Goal: Communication & Community: Answer question/provide support

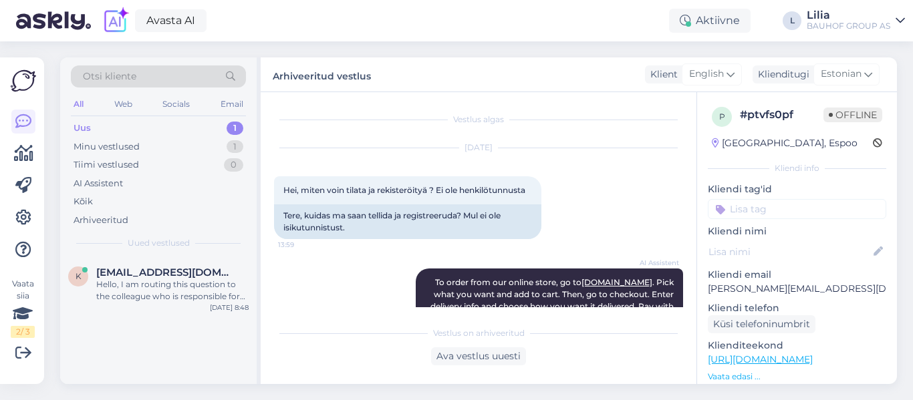
scroll to position [2774, 0]
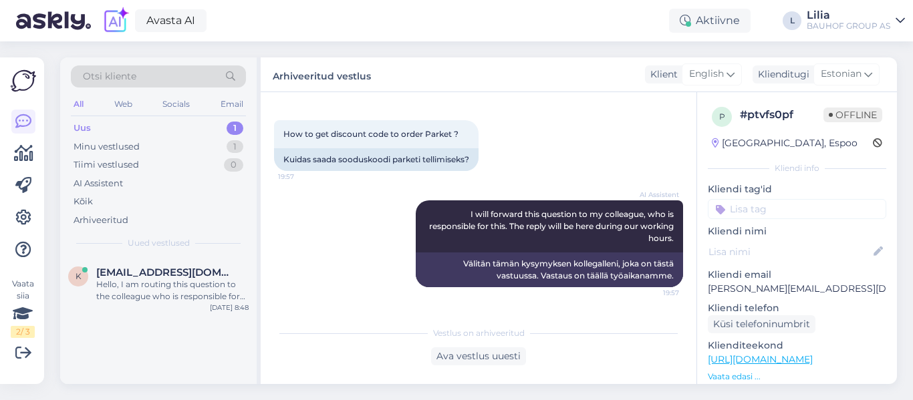
click at [102, 127] on div "Uus 1" at bounding box center [158, 128] width 175 height 19
click at [156, 298] on div "Hello, I am routing this question to the colleague who is responsible for this …" at bounding box center [172, 291] width 152 height 24
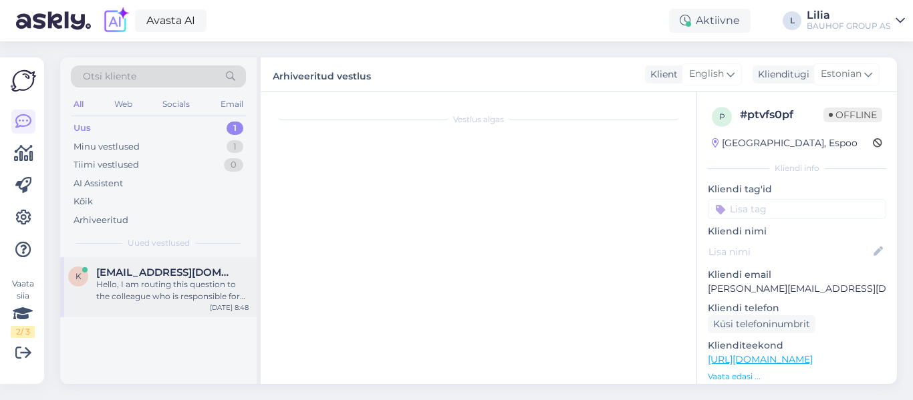
scroll to position [140, 0]
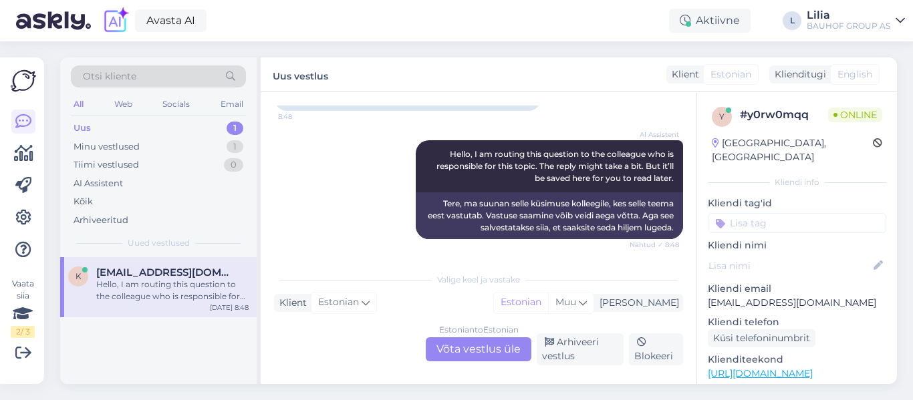
click at [488, 343] on div "Estonian to Estonian Võta vestlus üle" at bounding box center [479, 349] width 106 height 24
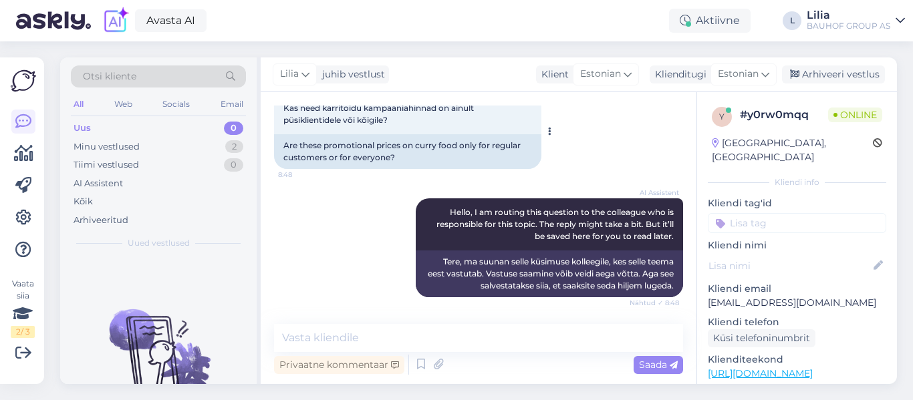
scroll to position [0, 0]
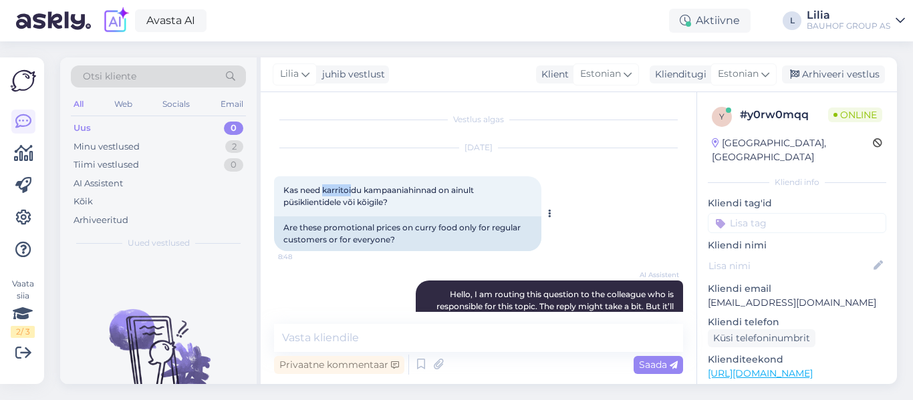
drag, startPoint x: 351, startPoint y: 190, endPoint x: 323, endPoint y: 187, distance: 28.9
click at [323, 187] on span "Kas need karritoidu kampaaniahinnad on ainult püsiklientidele või kõigile?" at bounding box center [379, 196] width 192 height 22
copy span "karritoi"
click at [409, 330] on textarea at bounding box center [478, 338] width 409 height 28
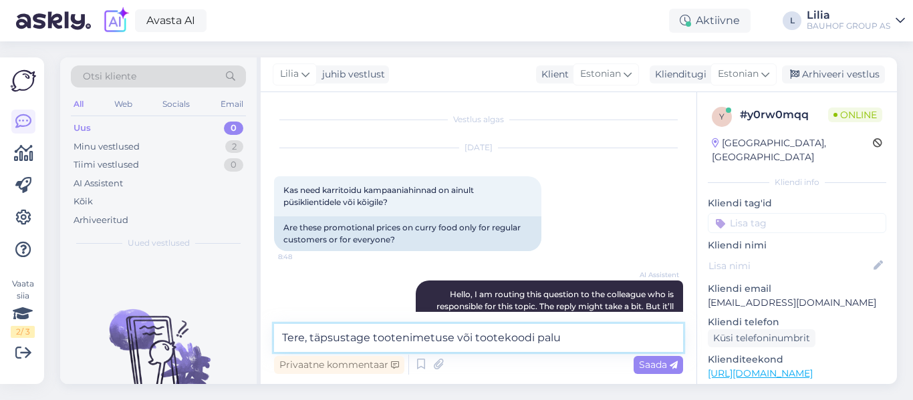
type textarea "Tere, täpsustage tootenimetuse või tootekoodi palun"
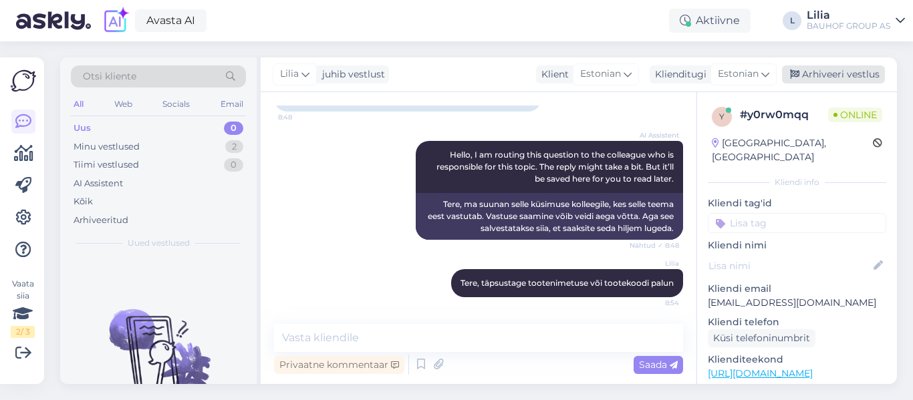
click at [830, 69] on div "Arhiveeri vestlus" at bounding box center [833, 74] width 103 height 18
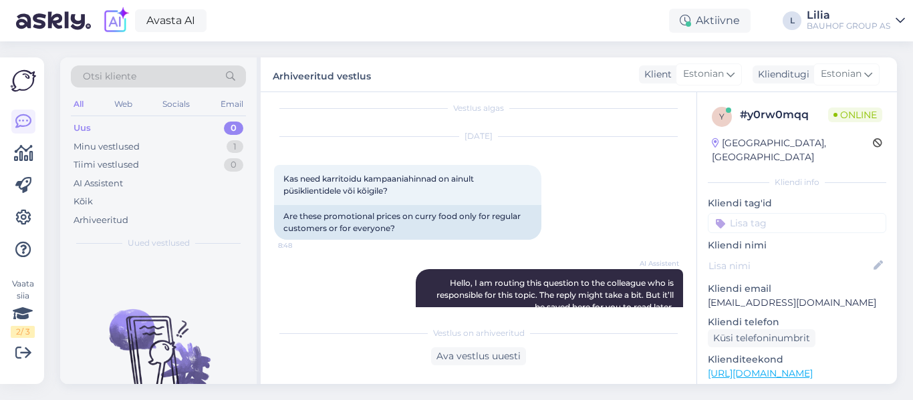
scroll to position [0, 0]
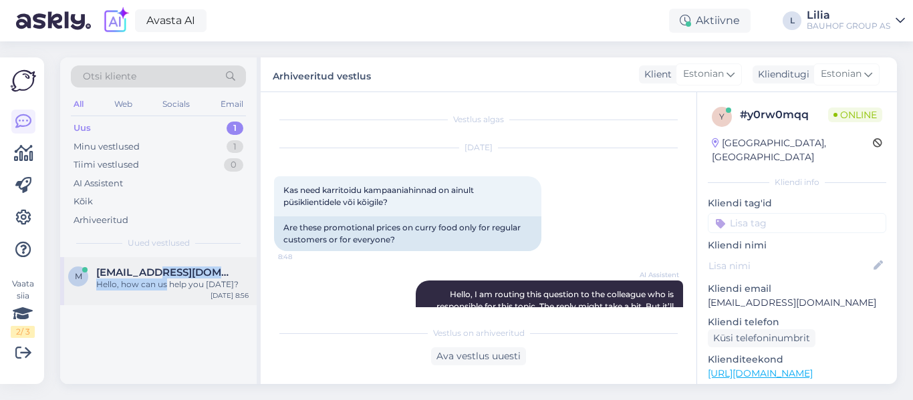
click at [166, 279] on div "mkkaru29@gmail.com Hello, how can us help you today?" at bounding box center [172, 279] width 152 height 24
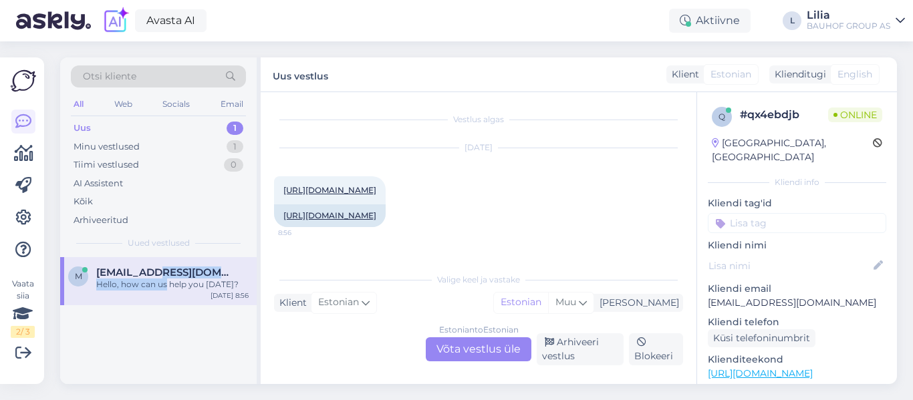
scroll to position [241, 0]
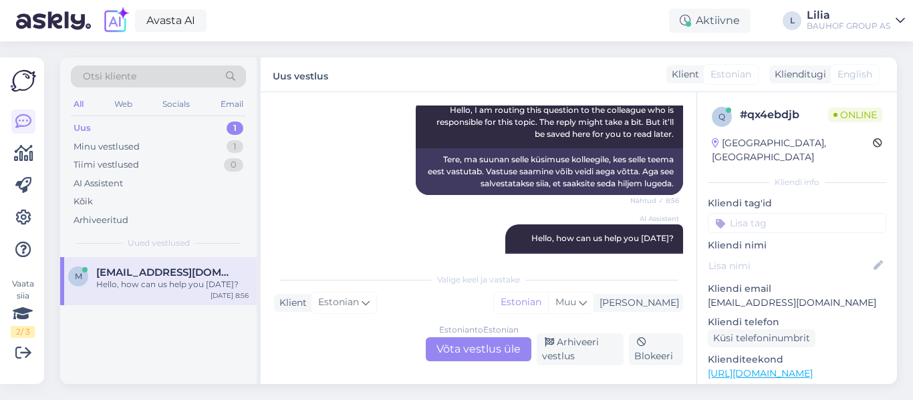
click at [464, 344] on div "Estonian to Estonian Võta vestlus üle" at bounding box center [479, 349] width 106 height 24
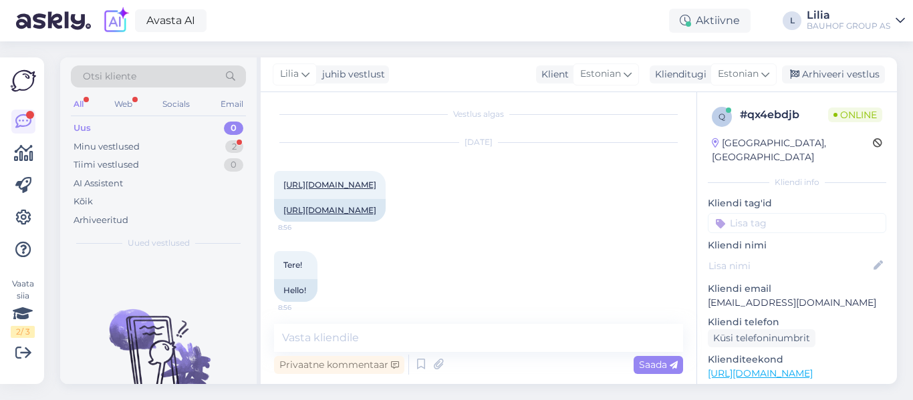
scroll to position [0, 0]
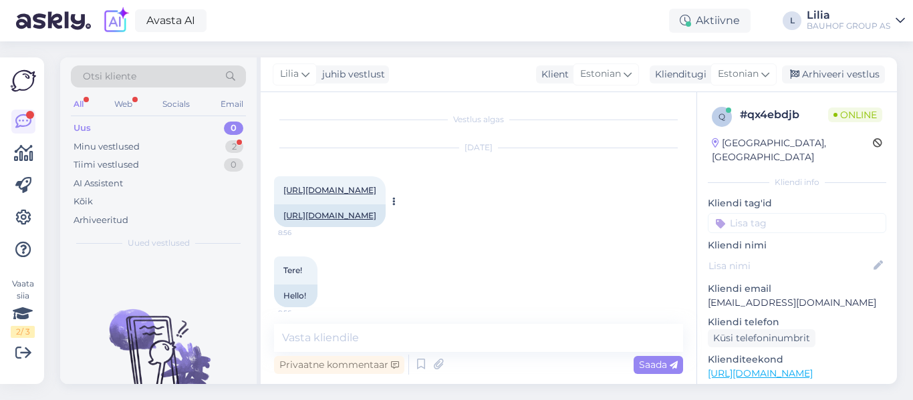
click at [376, 220] on link "https://www.bauhof.ee/et/p/575695/aiamaa-must-muld-biolan-60l" at bounding box center [329, 215] width 93 height 10
click at [400, 342] on textarea at bounding box center [478, 338] width 409 height 28
type textarea "Kaupluse hind kliendikaardiga 2,99"
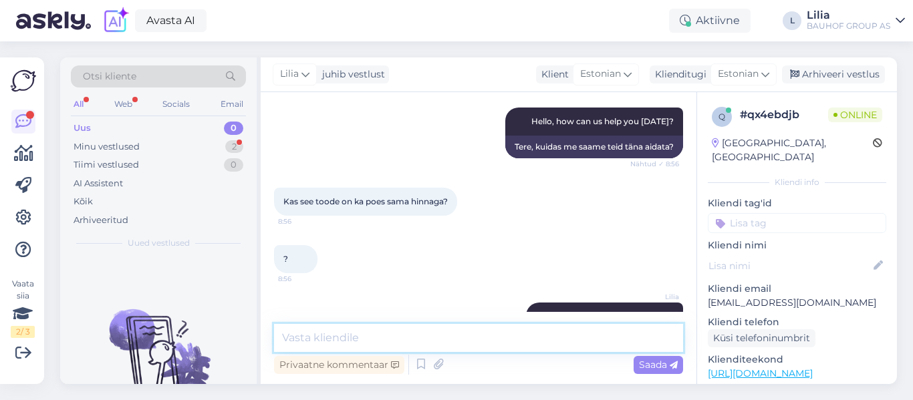
scroll to position [415, 0]
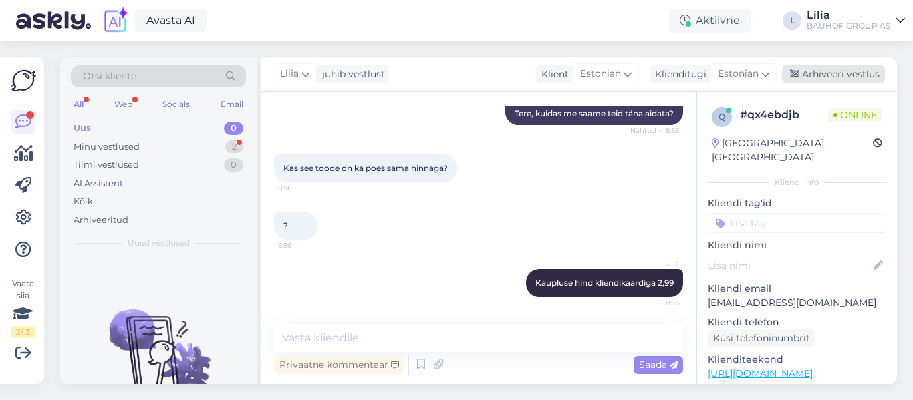
click at [859, 73] on div "Arhiveeri vestlus" at bounding box center [833, 74] width 103 height 18
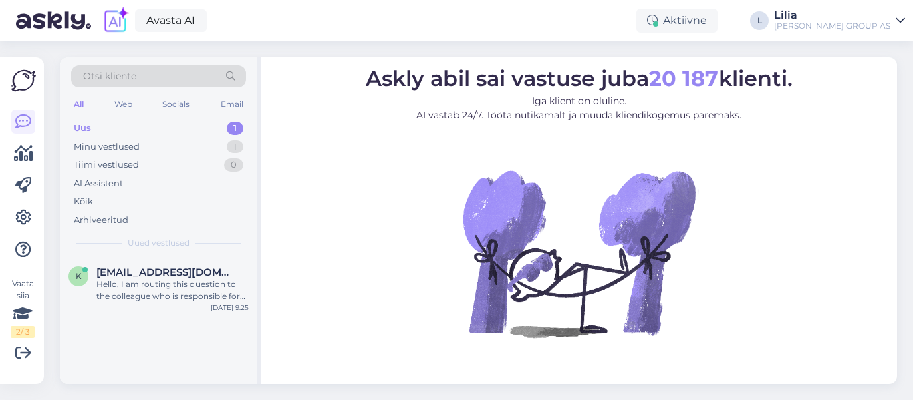
click at [118, 124] on div "Uus 1" at bounding box center [158, 128] width 175 height 19
click at [182, 279] on div "Hello, I am routing this question to the colleague who is responsible for this …" at bounding box center [172, 291] width 152 height 24
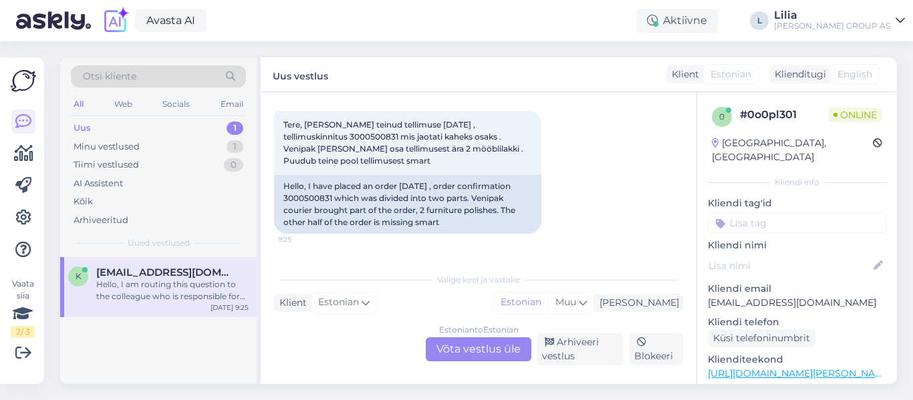
scroll to position [55, 0]
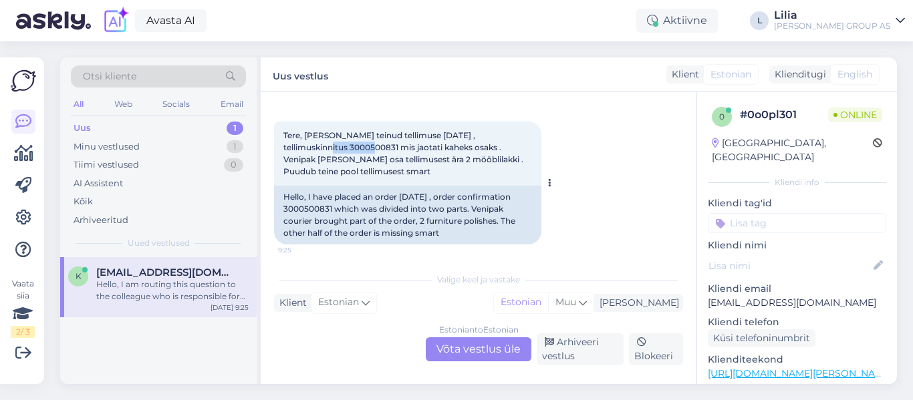
drag, startPoint x: 331, startPoint y: 144, endPoint x: 281, endPoint y: 149, distance: 50.3
click at [281, 149] on div "Tere, olen teinud tellimuse 06.10.2025 , tellimuskinnitus 3000500831 mis jaotat…" at bounding box center [407, 154] width 267 height 64
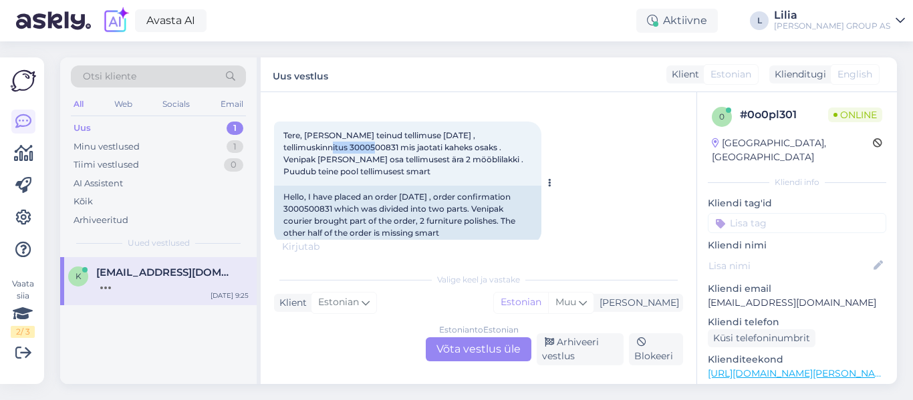
copy span "3000500831"
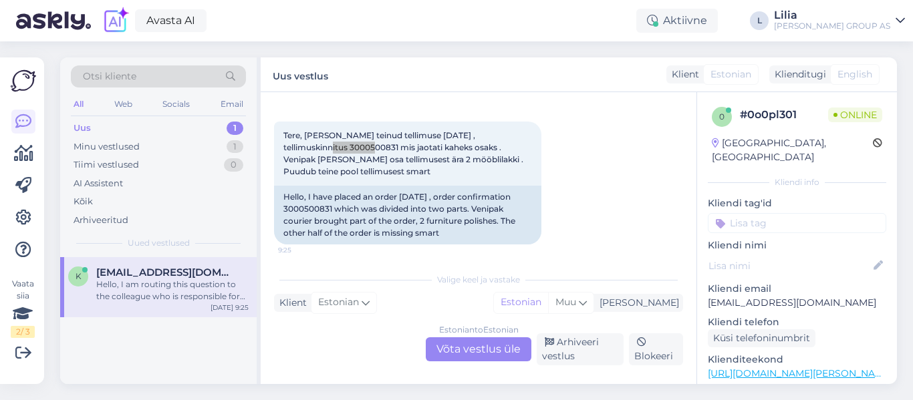
scroll to position [269, 0]
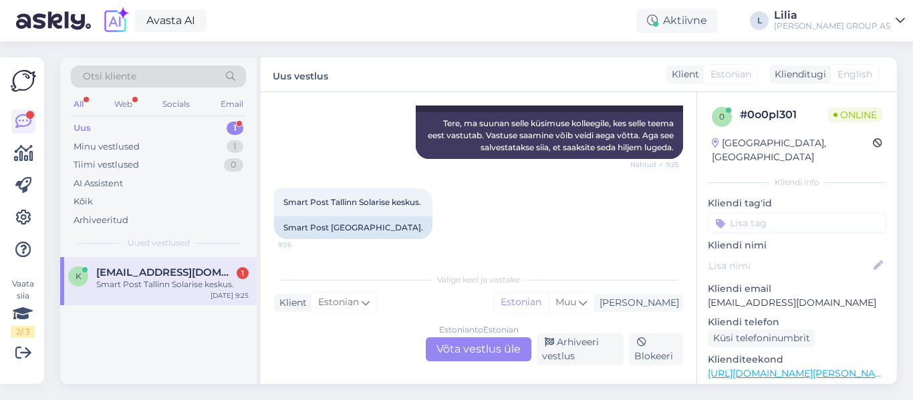
click at [467, 354] on div "Estonian to Estonian Võta vestlus üle" at bounding box center [479, 349] width 106 height 24
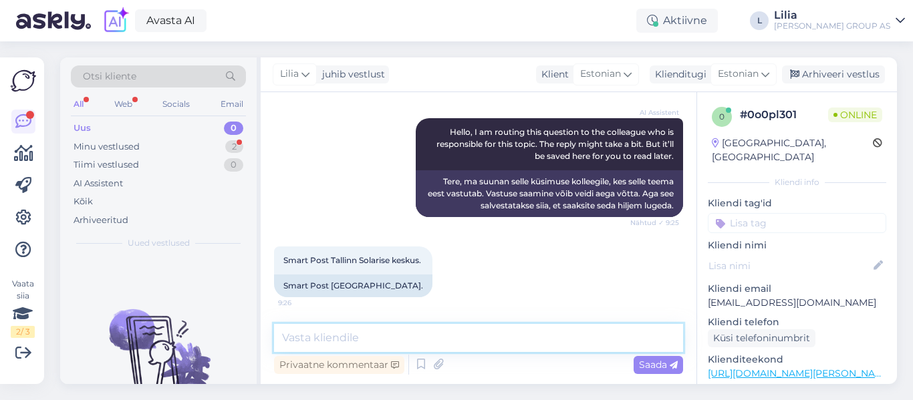
click at [444, 345] on textarea at bounding box center [478, 338] width 409 height 28
type textarea "Tere, uurime laost."
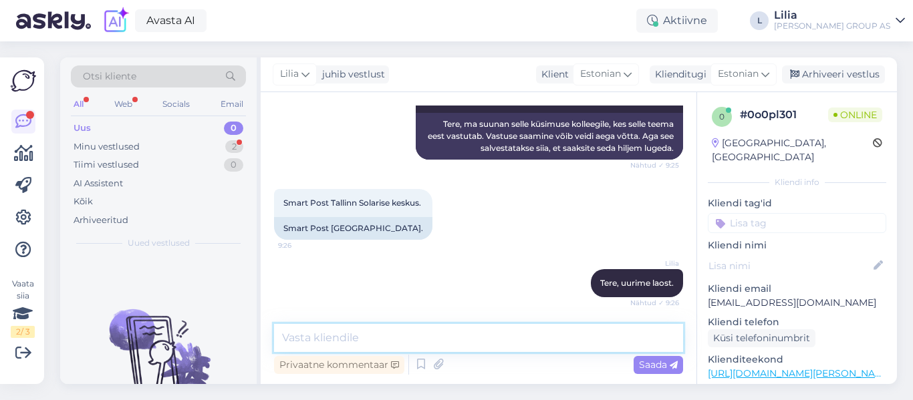
scroll to position [325, 0]
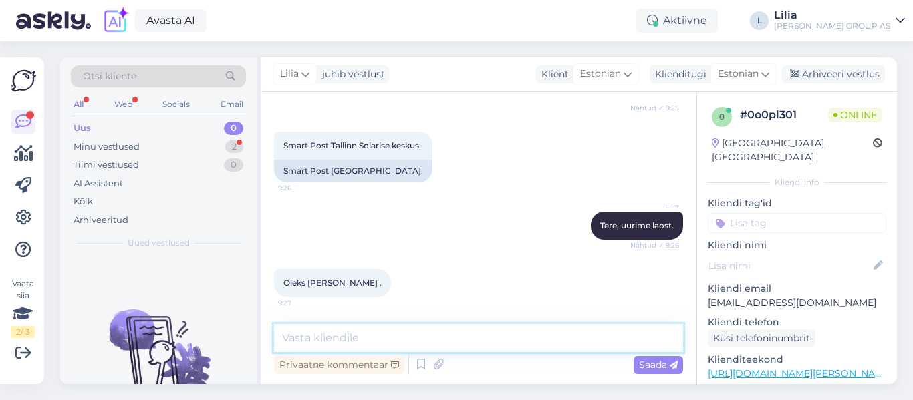
click at [317, 333] on textarea at bounding box center [478, 338] width 409 height 28
drag, startPoint x: 802, startPoint y: 113, endPoint x: 729, endPoint y: 120, distance: 73.9
click at [729, 120] on div "0 # 0o0pl301 Online" at bounding box center [797, 117] width 170 height 20
copy div "# 0o0pl301"
click at [119, 121] on div "Uus 0" at bounding box center [158, 128] width 175 height 19
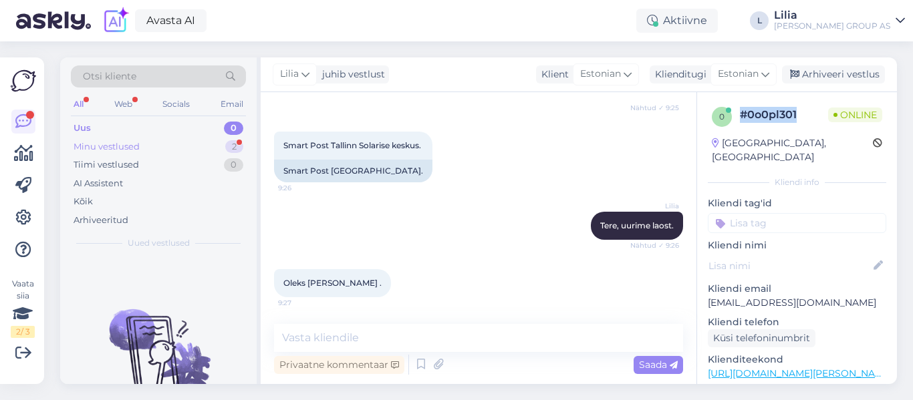
click at [126, 144] on div "Minu vestlused" at bounding box center [106, 146] width 66 height 13
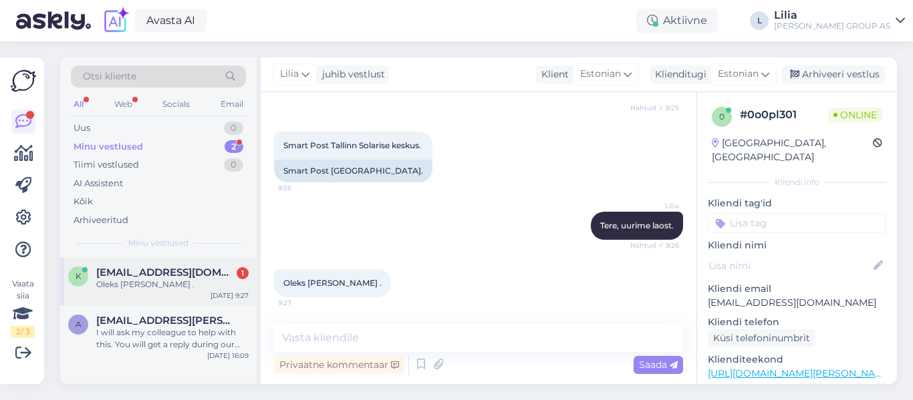
click at [159, 284] on div "Oleks [PERSON_NAME] ." at bounding box center [172, 285] width 152 height 12
click at [379, 333] on textarea at bounding box center [478, 338] width 409 height 28
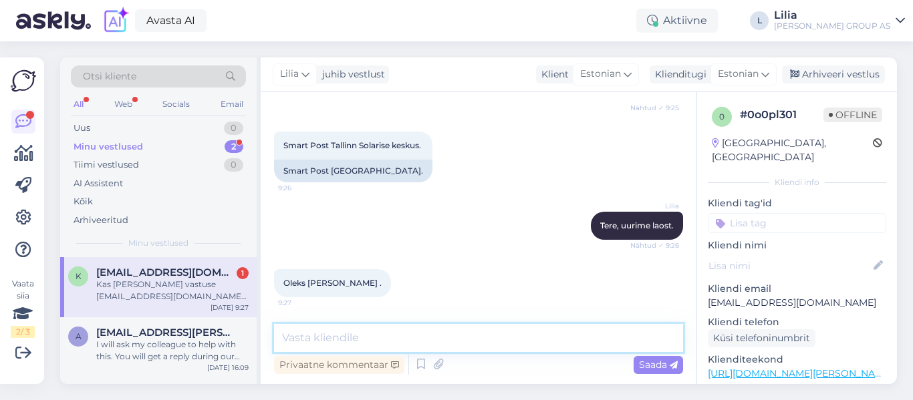
scroll to position [395, 0]
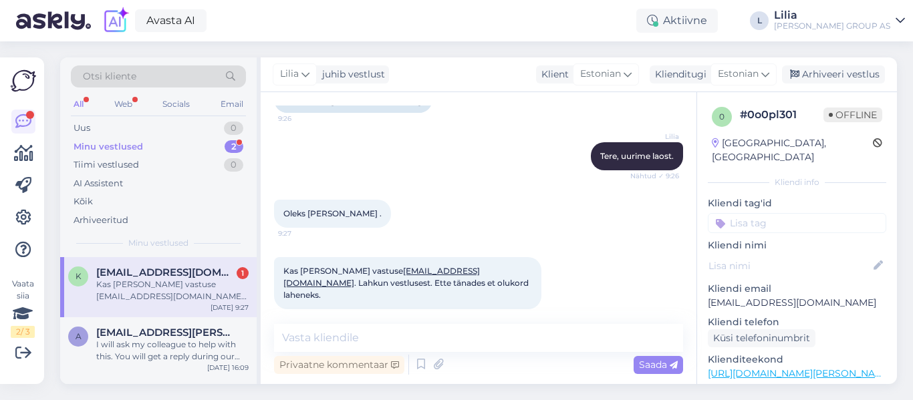
click at [178, 282] on div "Kas [PERSON_NAME] vastuse [EMAIL_ADDRESS][DOMAIN_NAME] . Lahkun vestlusest. Ett…" at bounding box center [172, 291] width 152 height 24
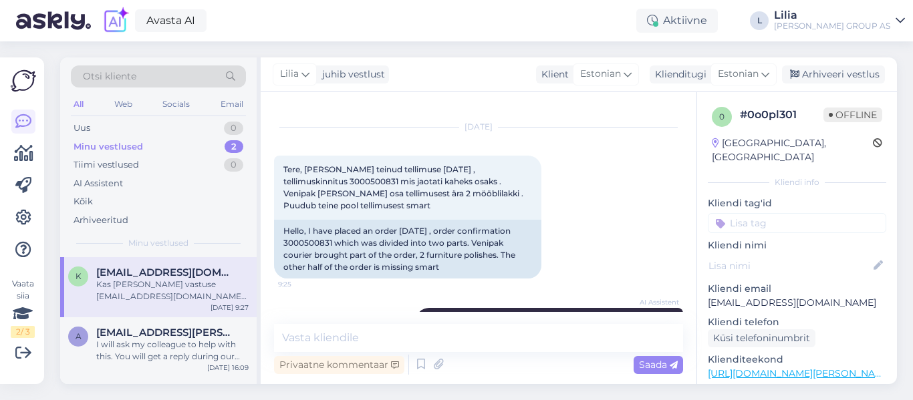
scroll to position [0, 0]
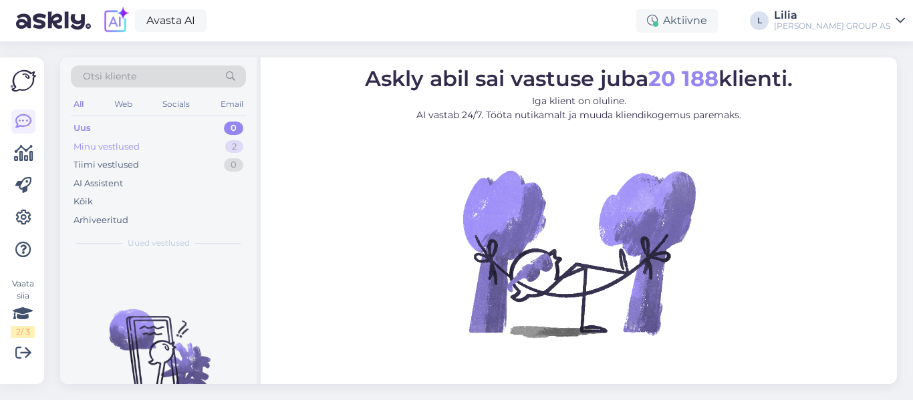
click at [122, 150] on div "Minu vestlused" at bounding box center [106, 146] width 66 height 13
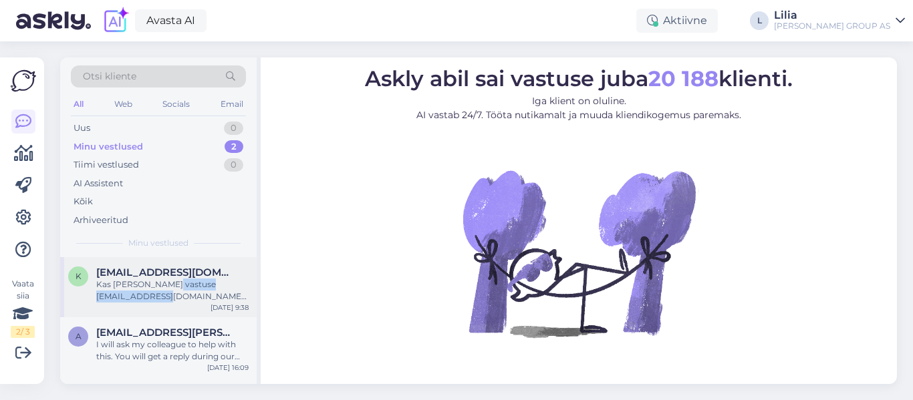
click at [167, 292] on div "Kas [PERSON_NAME] vastuse [EMAIL_ADDRESS][DOMAIN_NAME] . Lahkun vestlusest. Ett…" at bounding box center [172, 291] width 152 height 24
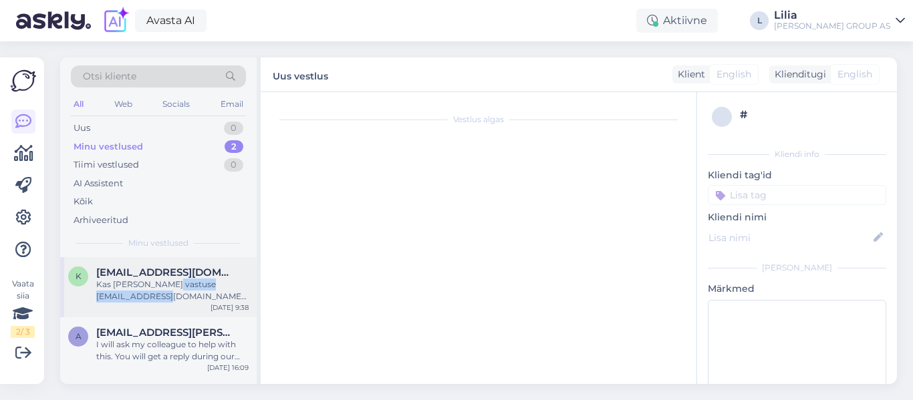
scroll to position [395, 0]
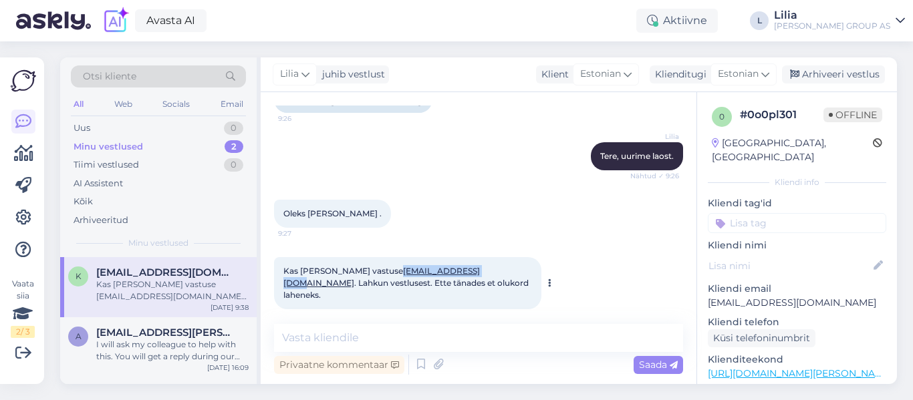
drag, startPoint x: 457, startPoint y: 273, endPoint x: 376, endPoint y: 269, distance: 80.9
click at [376, 269] on span "Kas [PERSON_NAME] vastuse [EMAIL_ADDRESS][DOMAIN_NAME] . Lahkun vestlusest. Ett…" at bounding box center [406, 283] width 247 height 34
copy link "[EMAIL_ADDRESS][DOMAIN_NAME]"
click at [343, 339] on textarea at bounding box center [478, 338] width 409 height 28
drag, startPoint x: 458, startPoint y: 269, endPoint x: 378, endPoint y: 267, distance: 79.6
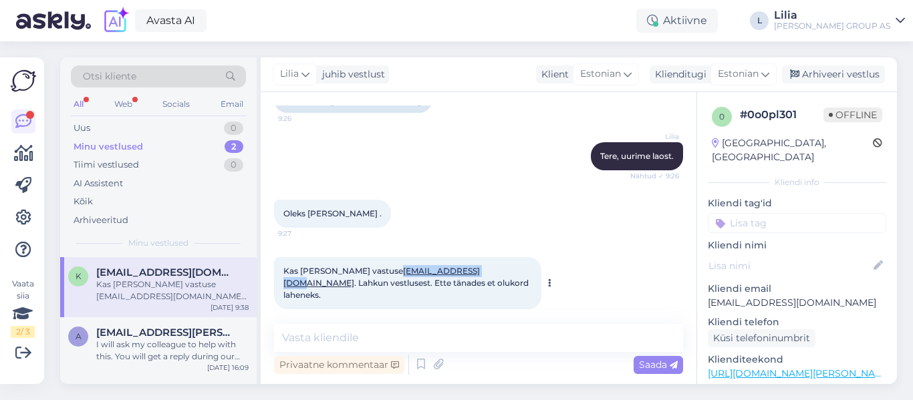
click at [378, 267] on span "Kas [PERSON_NAME] vastuse [EMAIL_ADDRESS][DOMAIN_NAME] . Lahkun vestlusest. Ett…" at bounding box center [406, 283] width 247 height 34
copy link "[EMAIL_ADDRESS][DOMAIN_NAME]"
click at [865, 76] on div "Arhiveeri vestlus" at bounding box center [833, 74] width 103 height 18
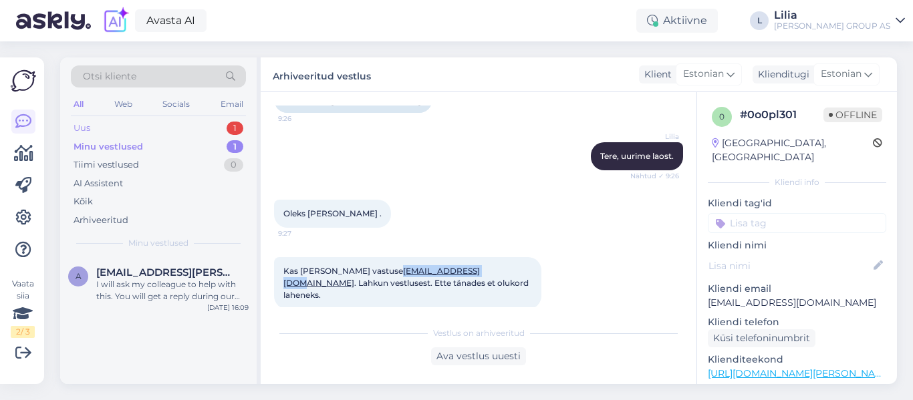
click at [121, 121] on div "Uus 1" at bounding box center [158, 128] width 175 height 19
click at [138, 129] on div "Uus 1" at bounding box center [158, 128] width 175 height 19
click at [158, 268] on span "[MEDICAL_DATA][EMAIL_ADDRESS][DOMAIN_NAME]" at bounding box center [165, 273] width 139 height 12
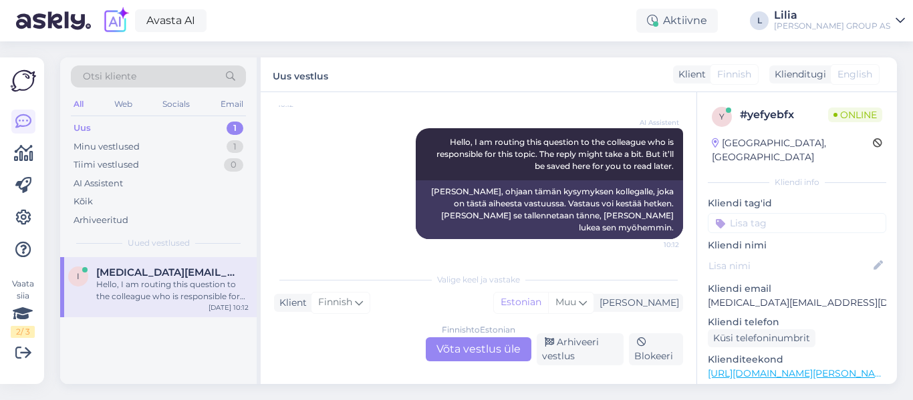
scroll to position [116, 0]
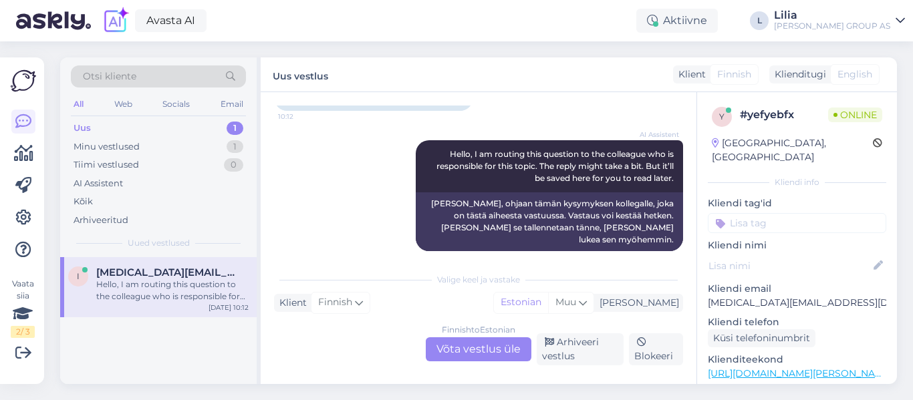
click at [462, 348] on div "Finnish to Estonian Võta vestlus üle" at bounding box center [479, 349] width 106 height 24
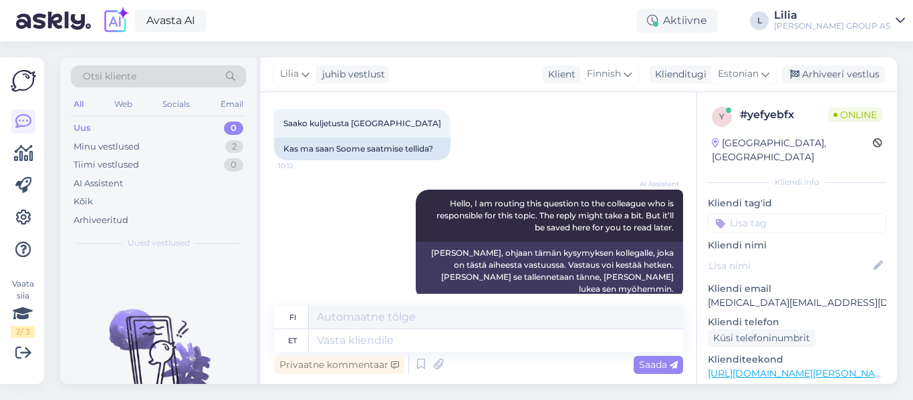
scroll to position [76, 0]
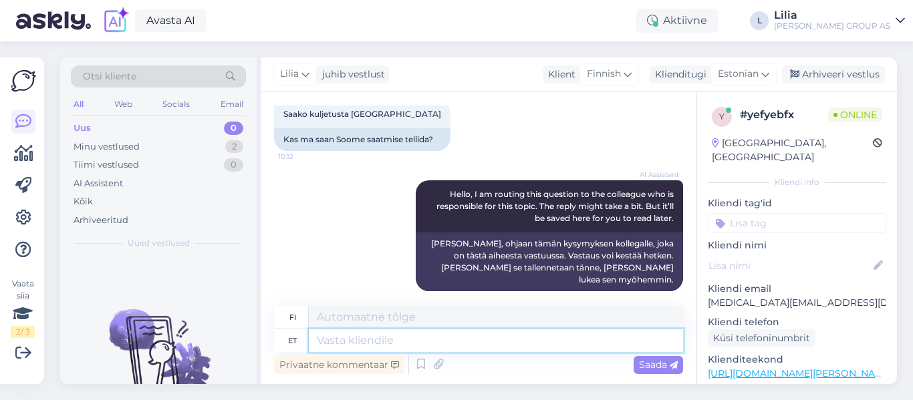
click at [461, 341] on textarea at bounding box center [496, 340] width 374 height 23
type textarea "Tere,"
type textarea "Hei"
type textarea "Tere,"
type textarea "Hei,"
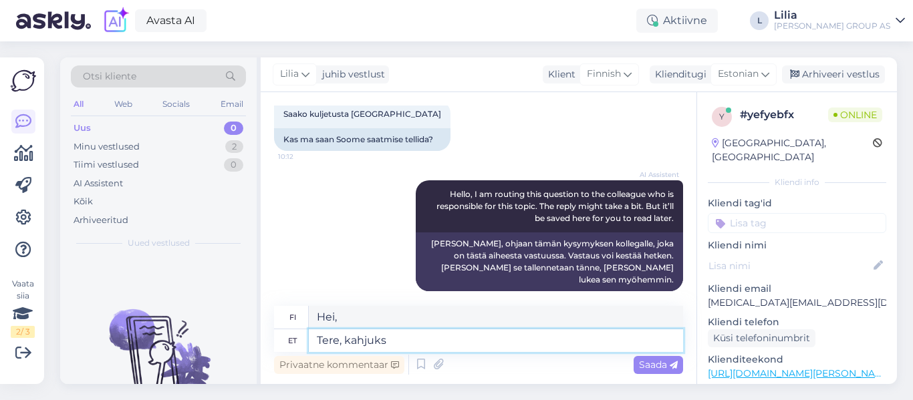
type textarea "Tere, kahjuks e"
type textarea "Hei, valitettavasti"
type textarea "Tere, kahjuks ei o"
type textarea "Hei, valitettavasti ei"
type textarea "Tere, kahjuks ei ole"
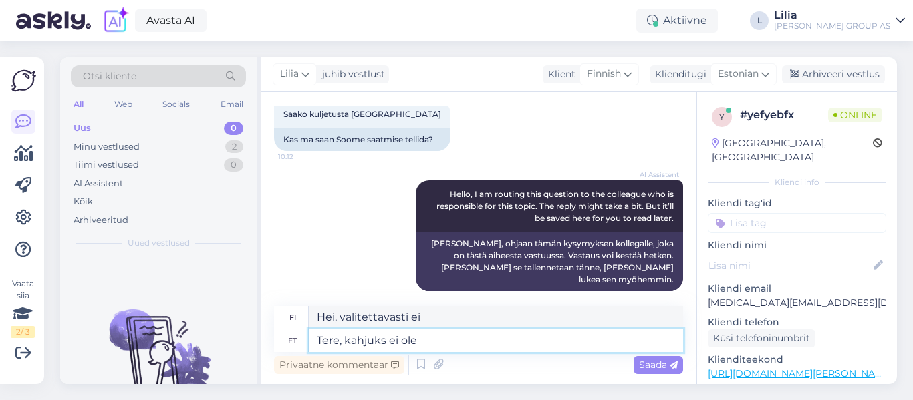
type textarea "Hei, valitettavasti ei."
type textarea "Tere, kahjuks ei ole p"
type textarea "Hei, valitettavasti ei ole"
type textarea "Tere, kahjuks ei ole t"
type textarea "Hei, valitettavasti ei."
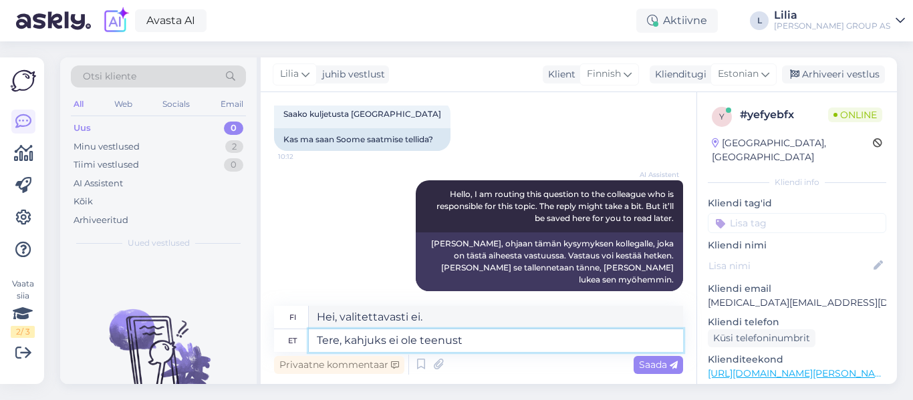
type textarea "Tere, kahjuks ei ole teenust"
type textarea "Hei, valitettavasti ei ole palvelua"
type textarea "Tere, kahjuks ei ole"
type textarea "Hei, valitettavasti ei."
type textarea "Tere, kahjuks ei ole tarnet"
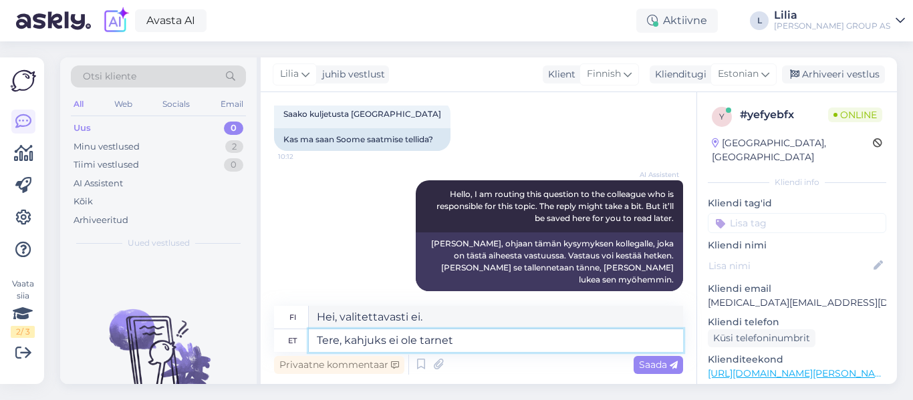
type textarea "Hei, valitettavasti toimitusta ei ole."
type textarea "Tere, kahjuks ei ole tarnet soome"
type textarea "Hei, valitettavasti toimitusta [GEOGRAPHIC_DATA] ei ole."
type textarea "Tere, kahjuks ei ole tarnet soome pakkuda"
type textarea "Hei, valitettavasti emme tarjoa toimitusta [GEOGRAPHIC_DATA]."
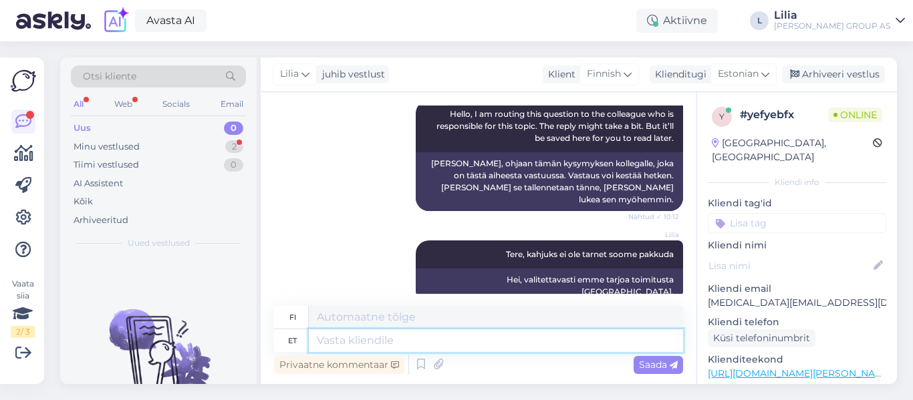
scroll to position [237, 0]
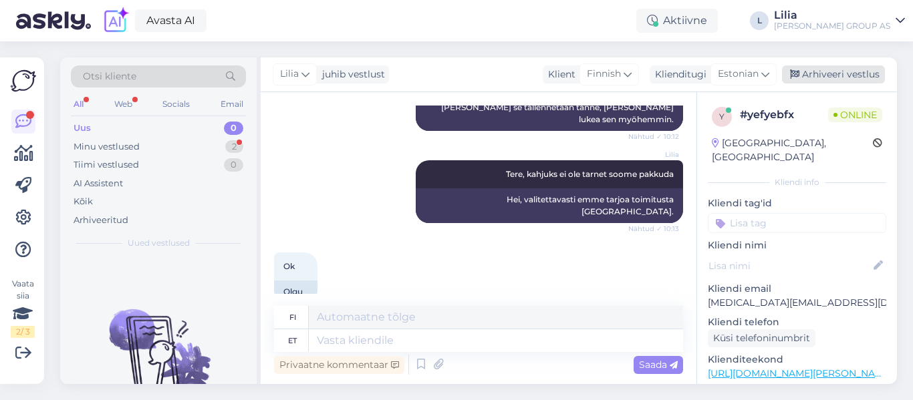
click at [847, 82] on div "Arhiveeri vestlus" at bounding box center [833, 74] width 103 height 18
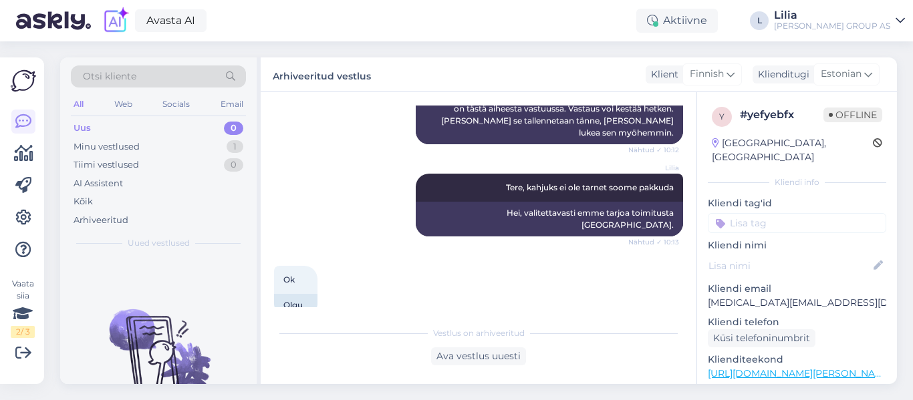
click at [390, 218] on div "[PERSON_NAME], kahjuks ei ole tarnet soome pakkuda Nähtud ✓ 10:13 Hei, valitett…" at bounding box center [478, 205] width 409 height 92
click at [130, 130] on div "Uus 0" at bounding box center [158, 128] width 175 height 19
